Goal: Task Accomplishment & Management: Complete application form

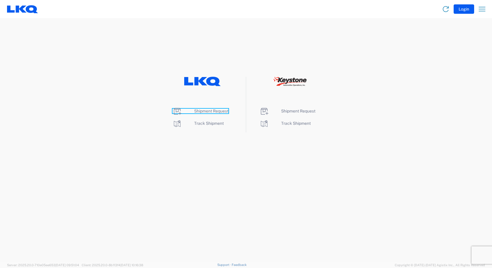
click at [223, 112] on span "Shipment Request" at bounding box center [211, 111] width 34 height 5
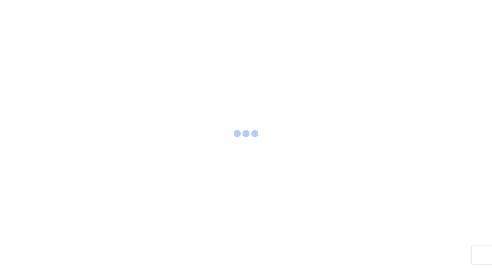
select select "FULL"
select select "LBS"
select select "IN"
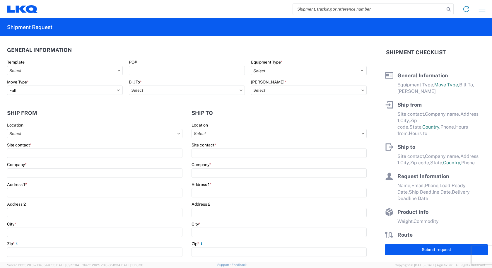
click at [118, 71] on icon at bounding box center [119, 71] width 3 height 2
click at [113, 71] on input "text" at bounding box center [65, 70] width 116 height 9
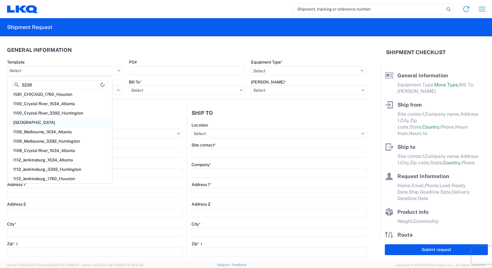
scroll to position [4, 0]
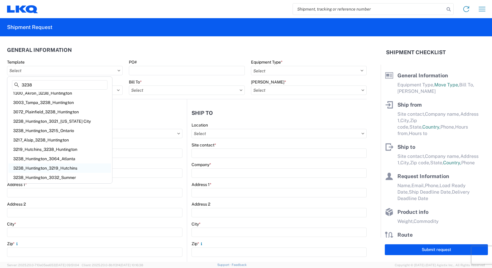
type input "3238"
click at [57, 170] on div "3238_Huntington_3219_Hutchins" at bounding box center [59, 168] width 103 height 9
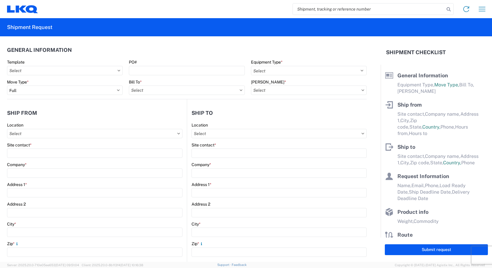
type input "3238_Huntington_3219_Hutchins"
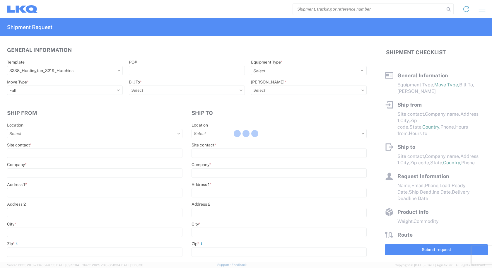
select select
type input "Shipping"
type input "Huntington IDC"
type input "1870 Riverfork Dr"
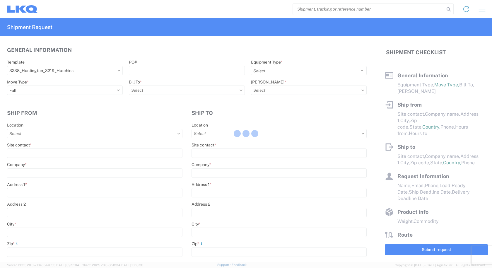
type input "Huntington"
type input "46750"
type input "Receiving"
type input "[GEOGRAPHIC_DATA], [GEOGRAPHIC_DATA] Wheel Plant"
type input "[STREET_ADDRESS]"
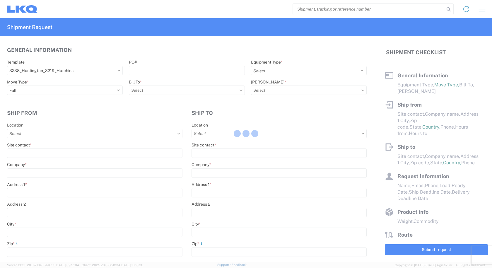
type input "[PERSON_NAME]"
type input "75141"
type input "[DATE]"
type input "42000"
type input "Wheels"
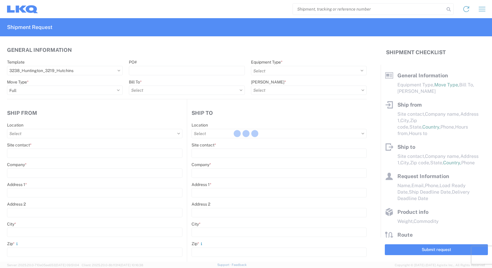
type input "1"
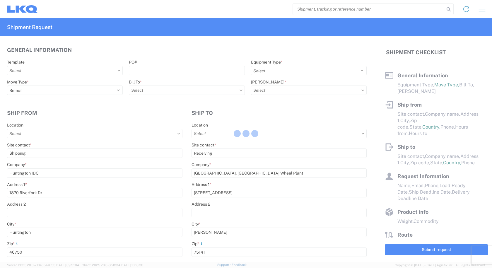
select select "US"
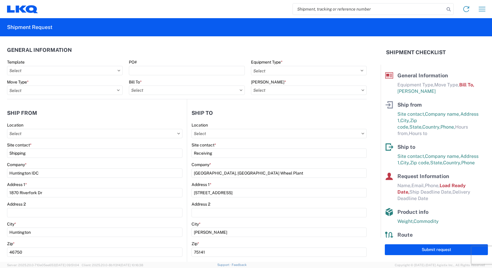
type input "3238 - Huntington IDC"
type input "3219 - [GEOGRAPHIC_DATA] TX Wheel Plant"
type input "3219-3015-50180-0000 - 3219 Freight In - Wheel Cores"
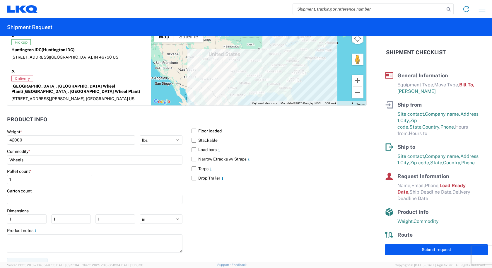
scroll to position [477, 0]
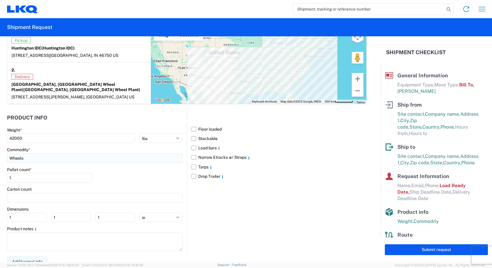
click at [137, 154] on input "Wheels" at bounding box center [95, 158] width 176 height 9
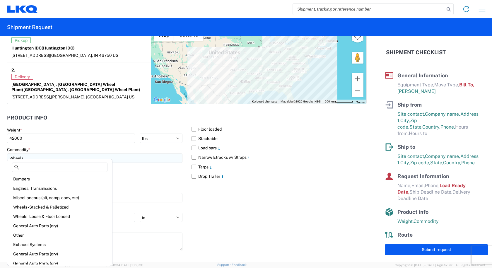
click at [137, 154] on input "Wheels" at bounding box center [95, 158] width 176 height 9
click at [139, 154] on input "Wheels" at bounding box center [95, 158] width 176 height 9
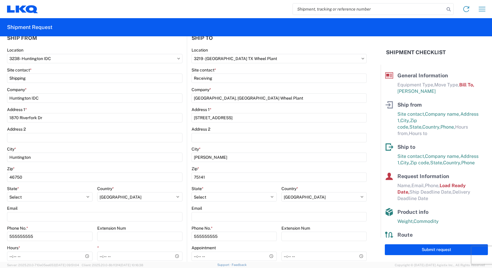
scroll to position [0, 0]
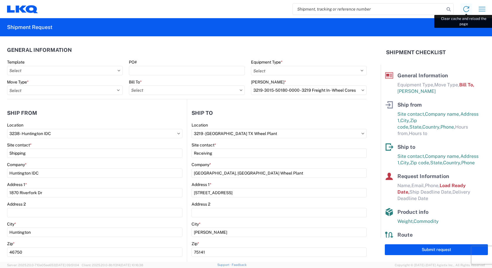
click at [464, 10] on icon at bounding box center [467, 9] width 6 height 6
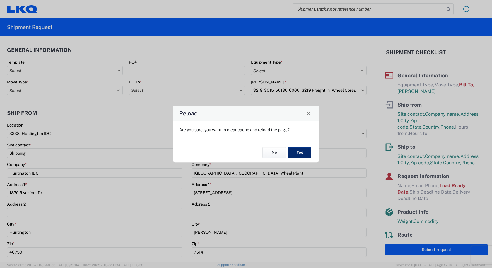
click at [302, 152] on button "Yes" at bounding box center [299, 152] width 23 height 11
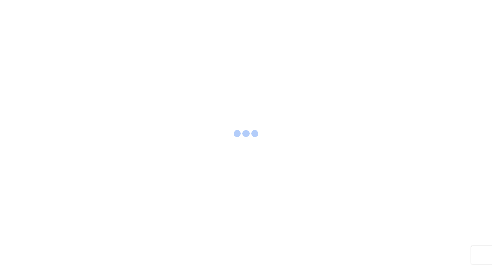
select select "FULL"
select select "LBS"
select select "IN"
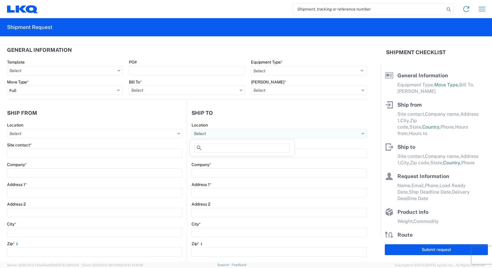
click at [232, 137] on input "text" at bounding box center [279, 133] width 175 height 9
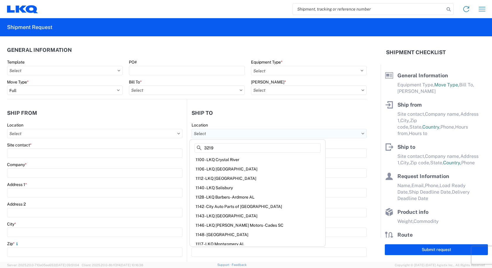
type input "3219"
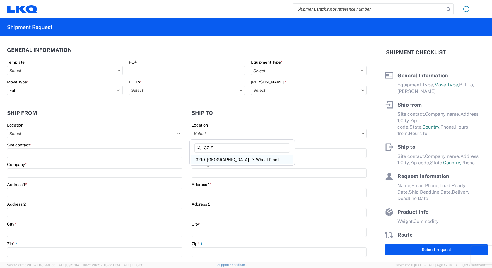
click at [219, 159] on div "3219 - [GEOGRAPHIC_DATA] TX Wheel Plant" at bounding box center [242, 159] width 103 height 9
type input "3219 - [GEOGRAPHIC_DATA] TX Wheel Plant"
type input "LKQ Corporation"
type input "415 North Interstate 45 Service Road"
type input "[PERSON_NAME]"
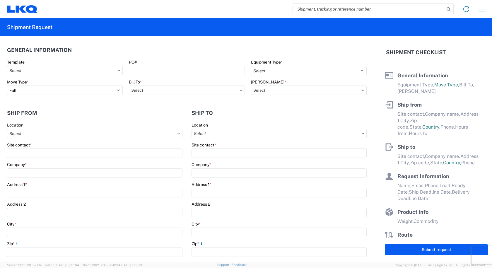
type input "75141"
select select "US"
